Goal: Find specific page/section: Find specific page/section

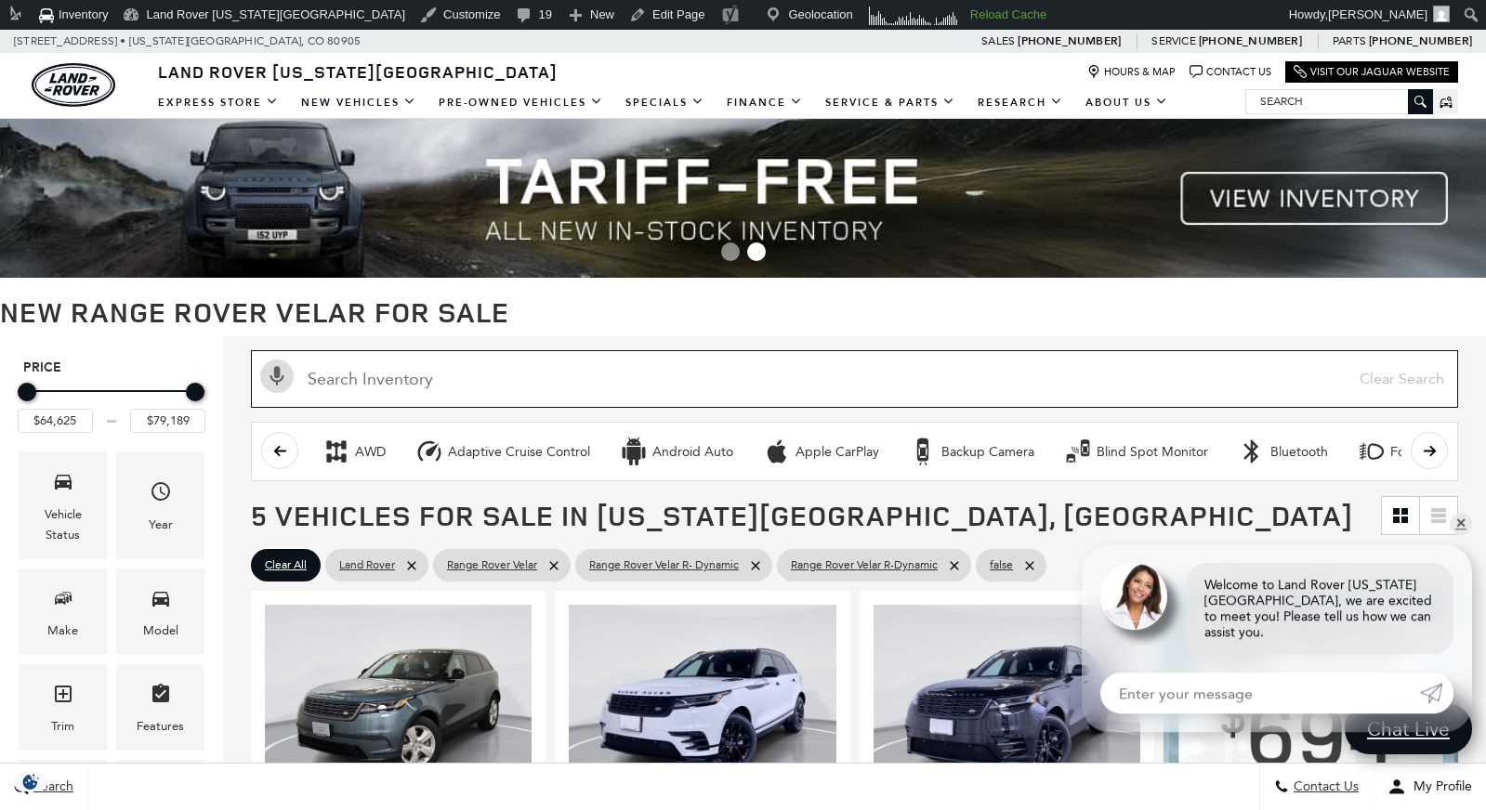
click at [408, 379] on input "text" at bounding box center [854, 379] width 1207 height 58
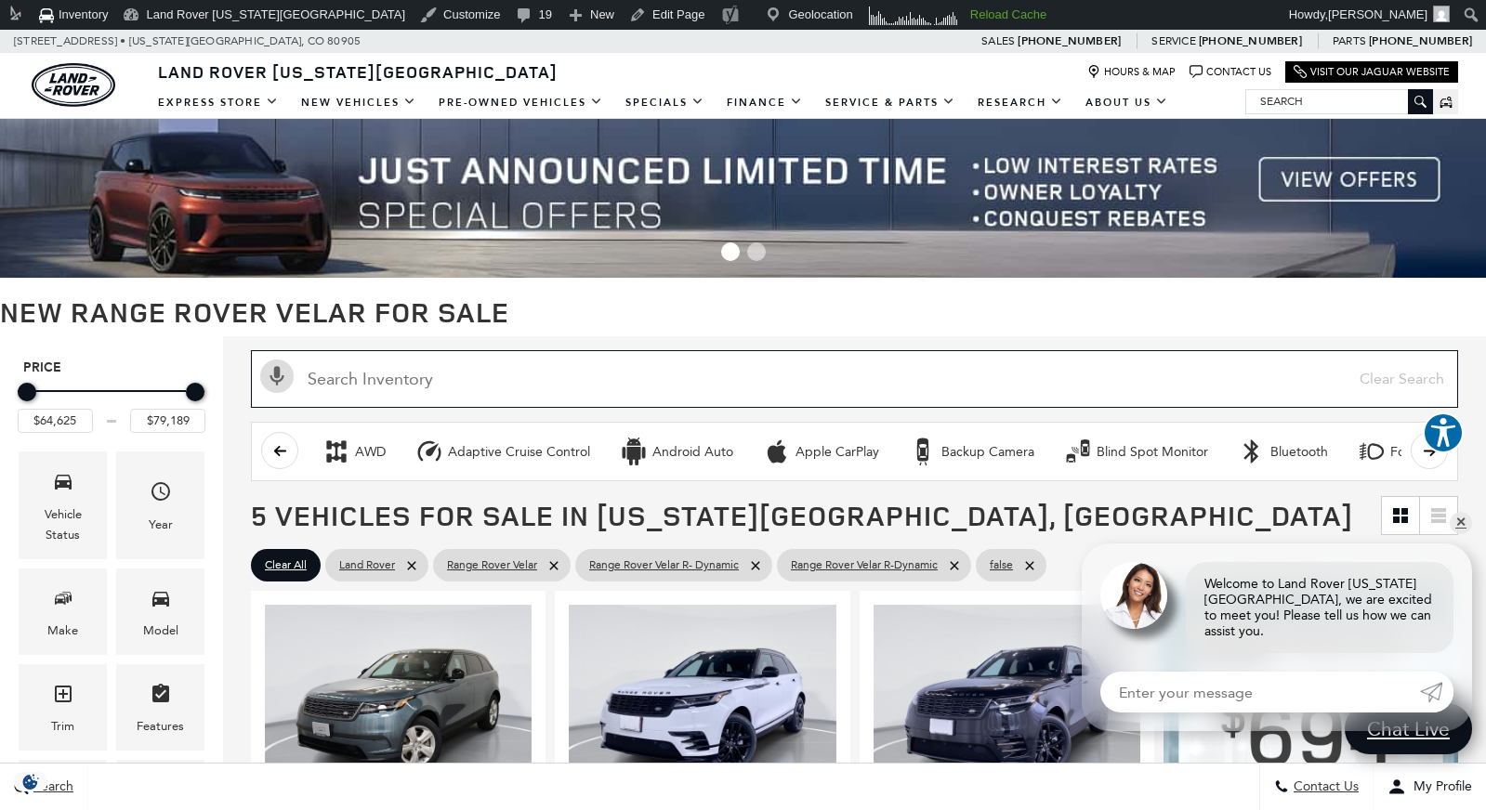
click at [692, 387] on input "Search Inventory" at bounding box center [854, 379] width 1207 height 58
paste input "https://www.landrovercs.com/new-vehicles/RANGE-ROVER-VELAR/"
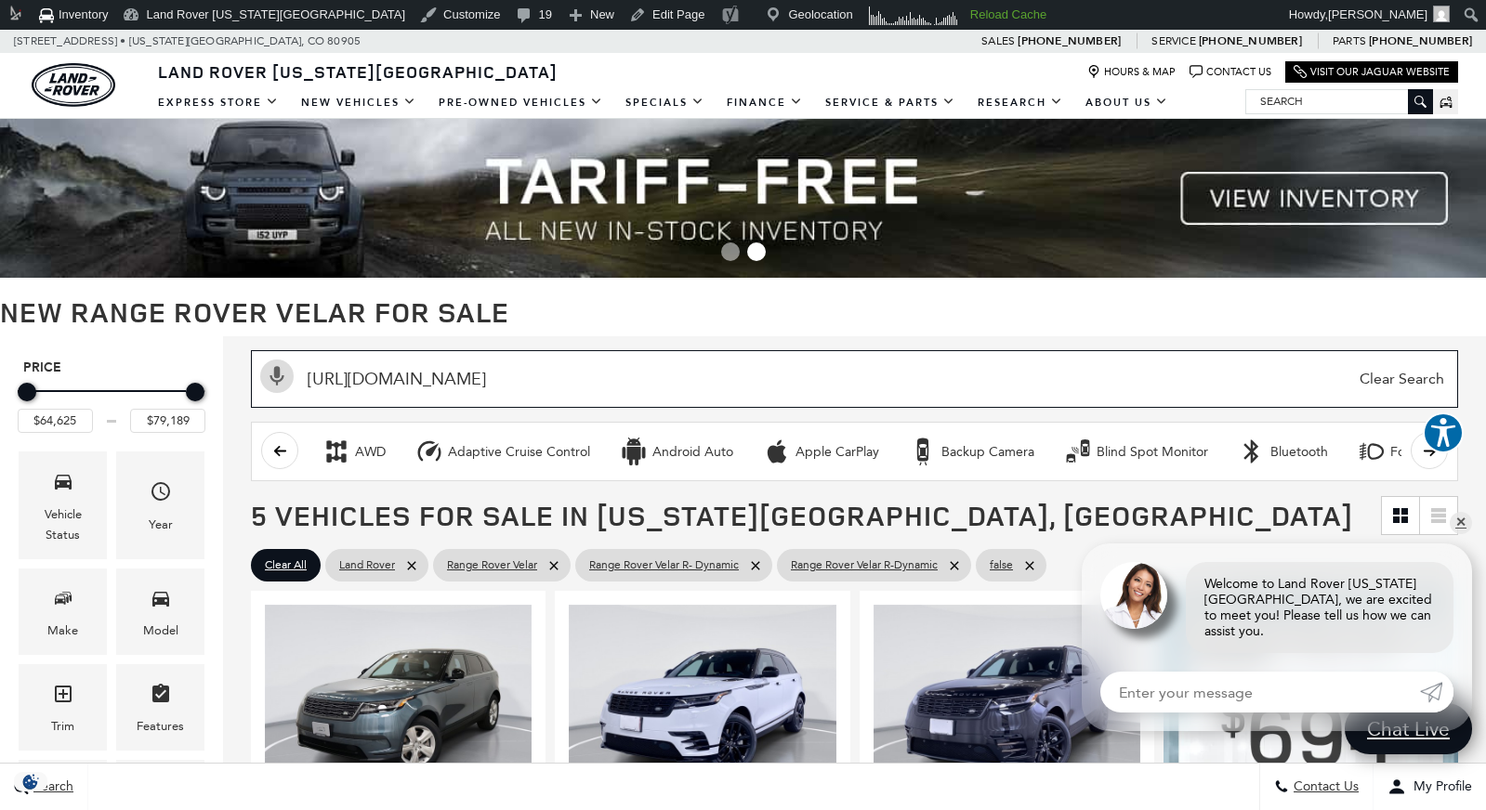
click at [440, 378] on input "https://www.landrovercs.com/new-vehicles/RANGE-ROVER-VELAR/" at bounding box center [854, 379] width 1207 height 58
paste input "L818986"
type input "L818986"
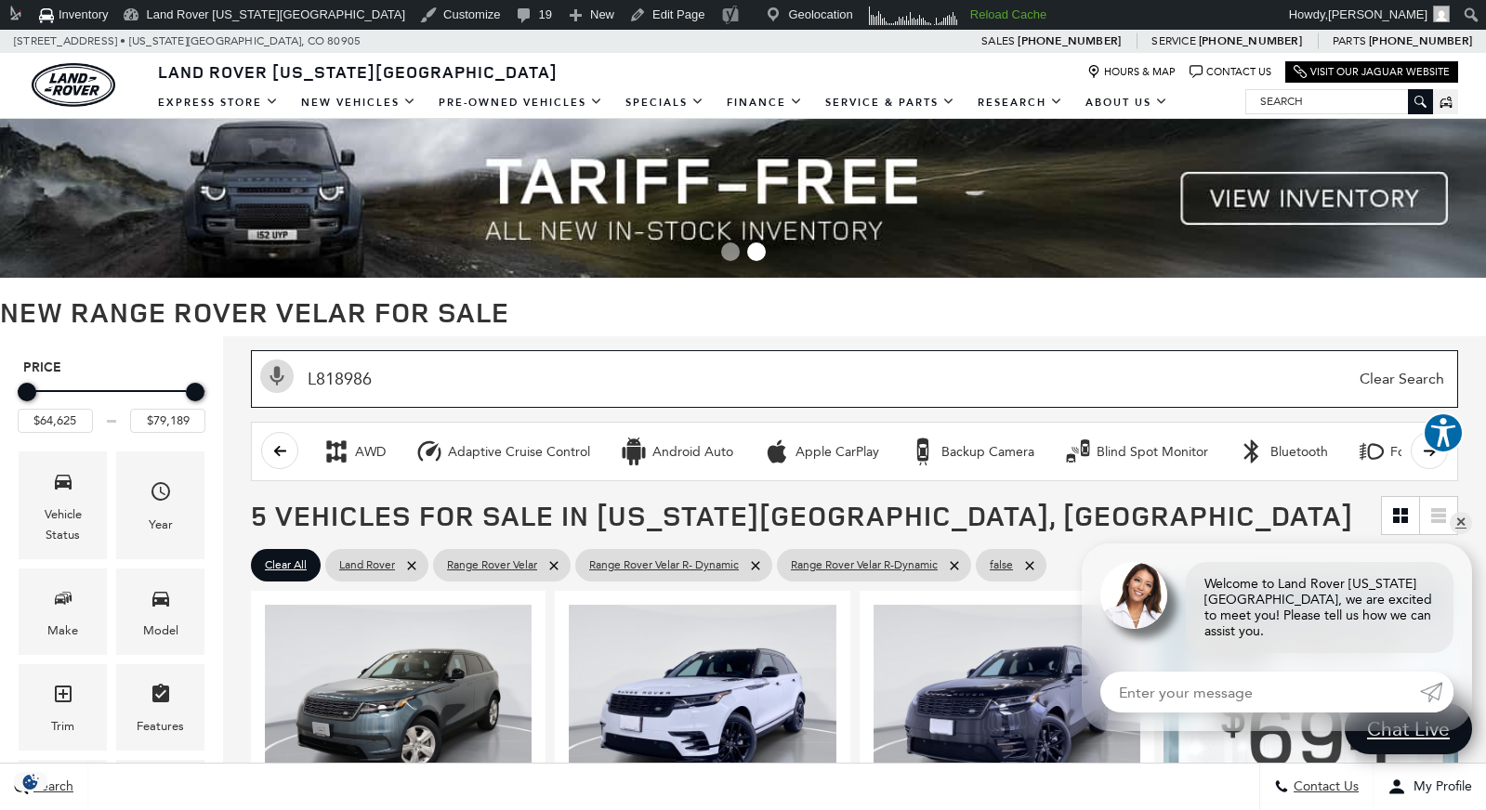
type input "$64,625"
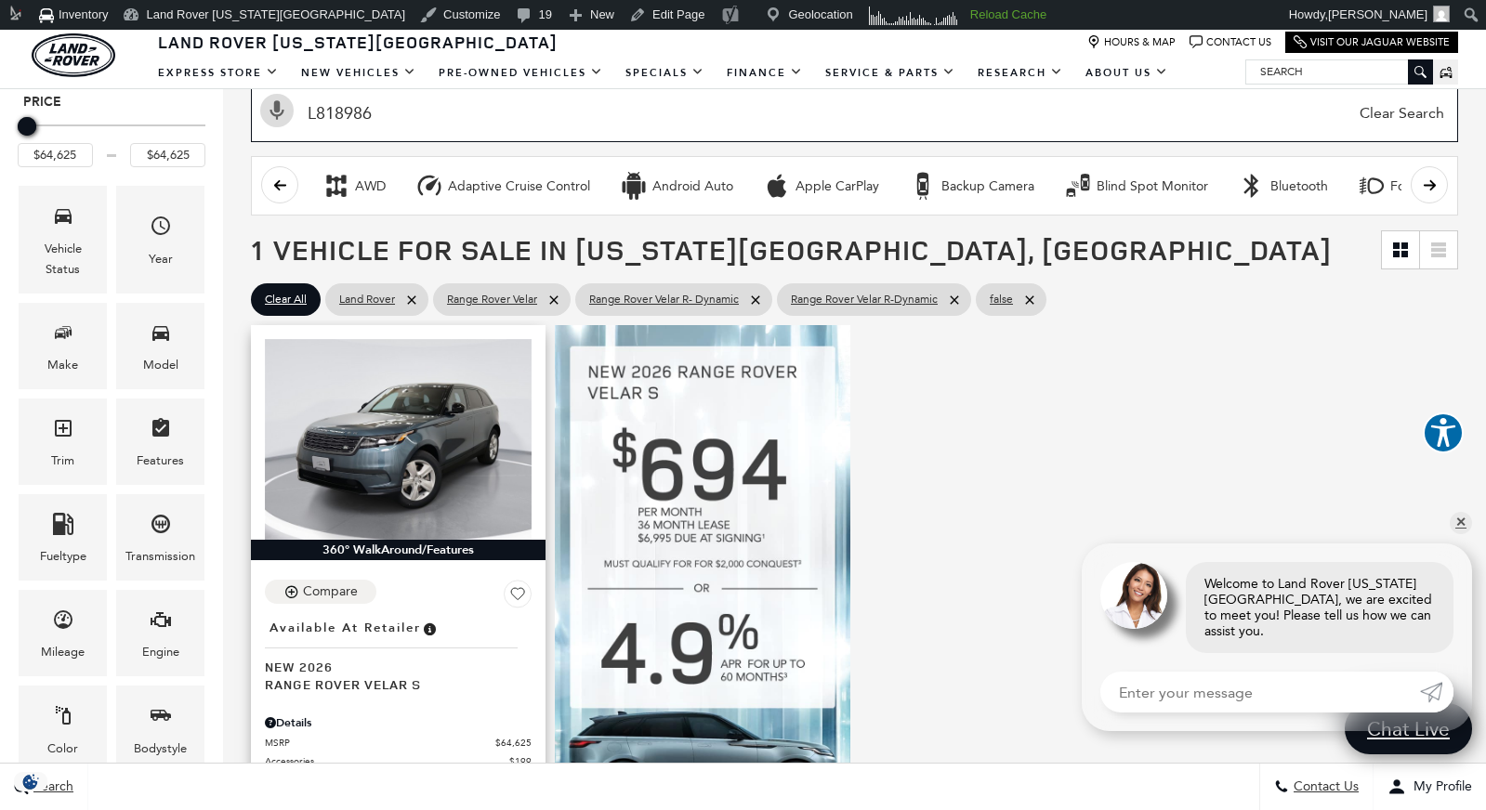
scroll to position [295, 0]
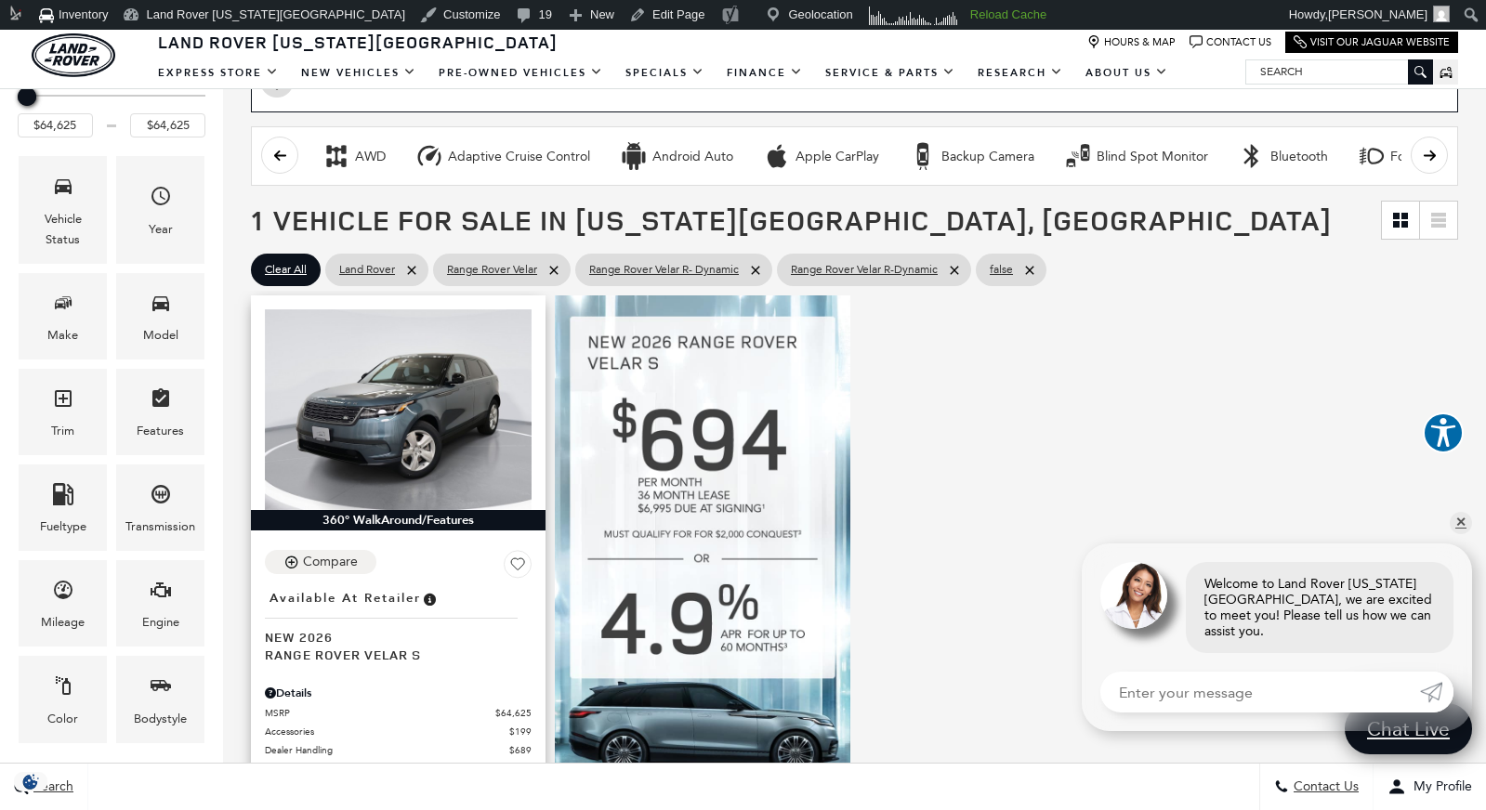
type input "L818986"
